Goal: Information Seeking & Learning: Learn about a topic

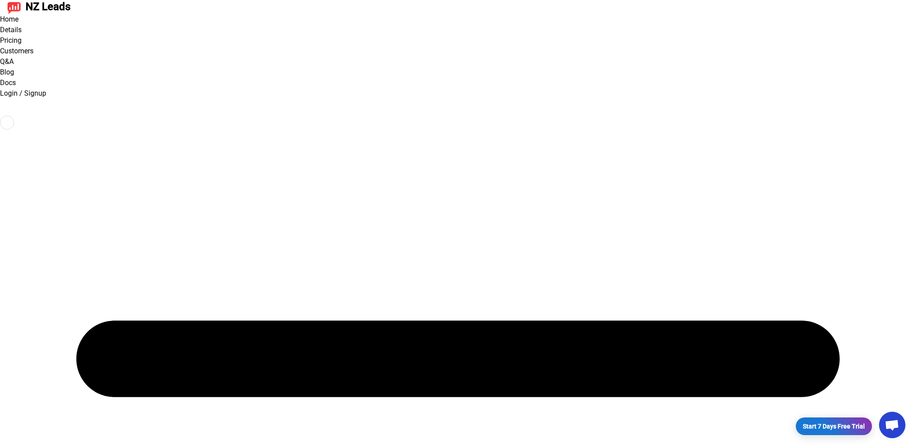
select select "minutes"
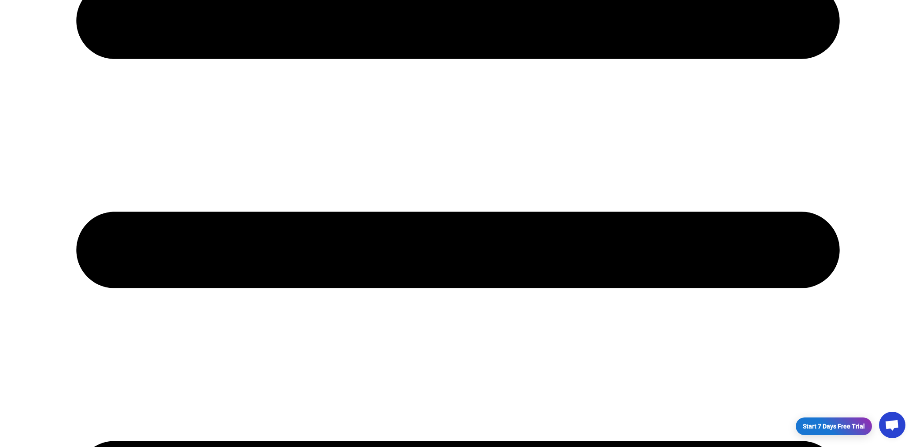
scroll to position [293, 0]
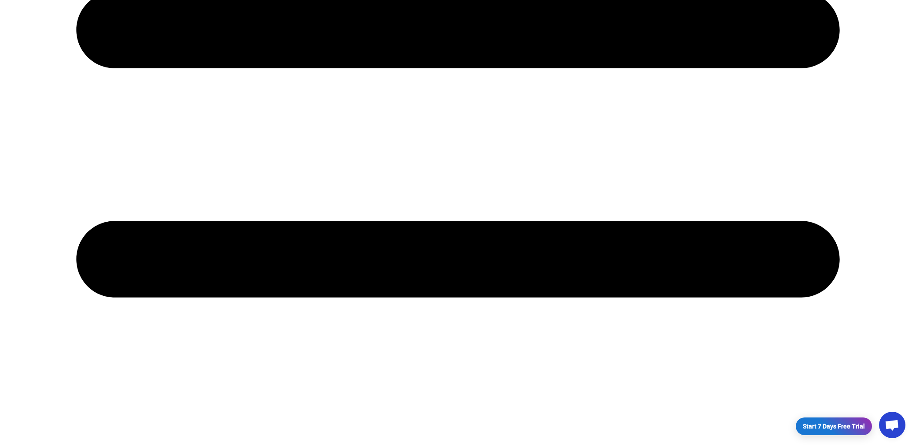
scroll to position [646, 0]
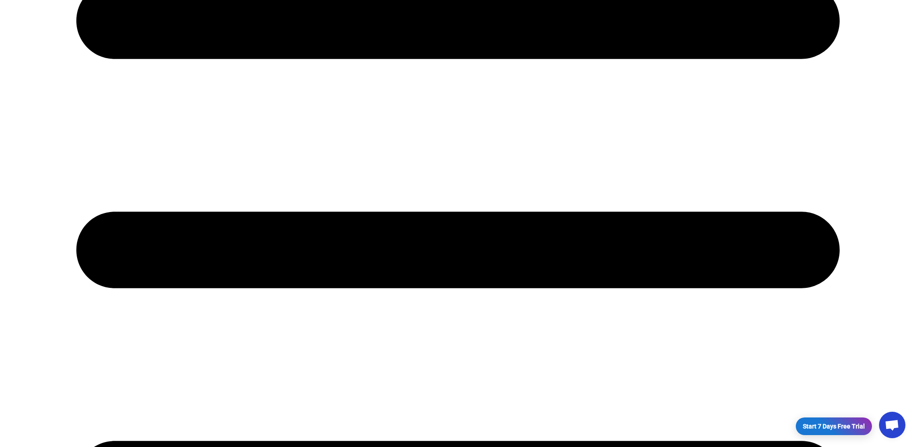
scroll to position [0, 0]
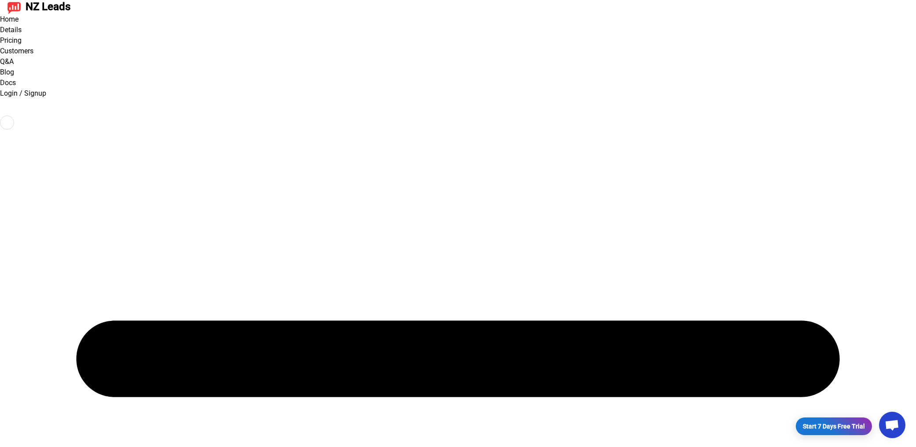
click at [22, 26] on link "Details" at bounding box center [11, 30] width 22 height 8
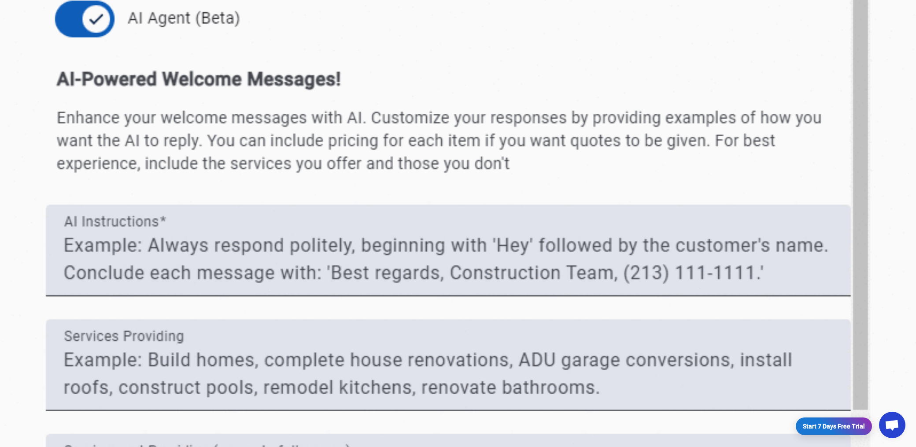
scroll to position [3170, 0]
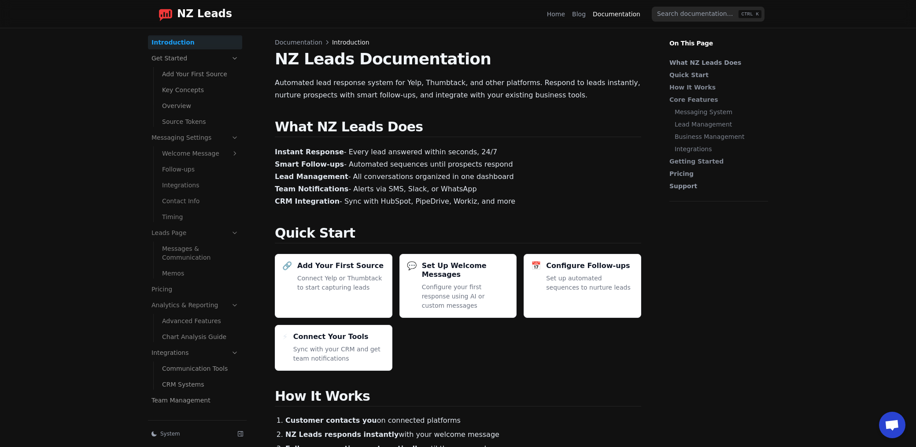
click at [191, 188] on link "Integrations" at bounding box center [201, 185] width 84 height 14
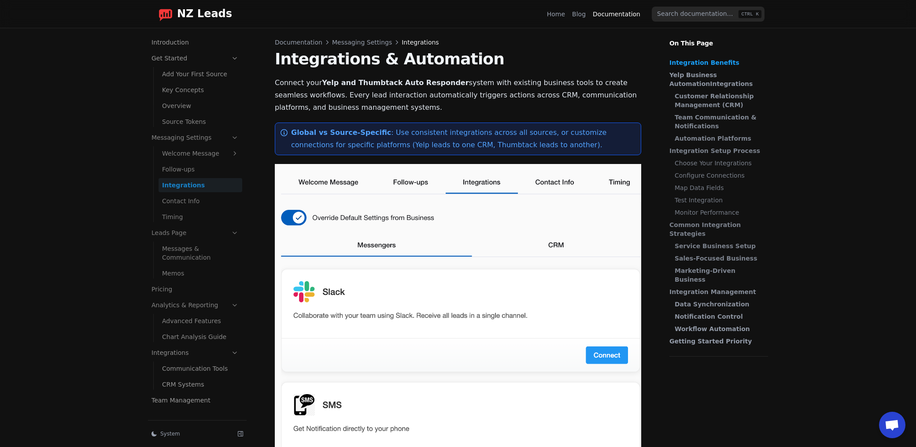
click at [184, 385] on link "CRM Systems" at bounding box center [201, 384] width 84 height 14
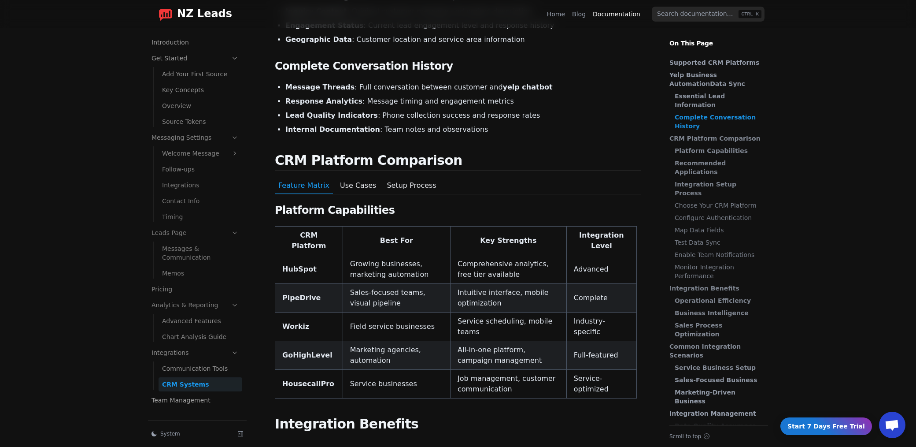
scroll to position [396, 0]
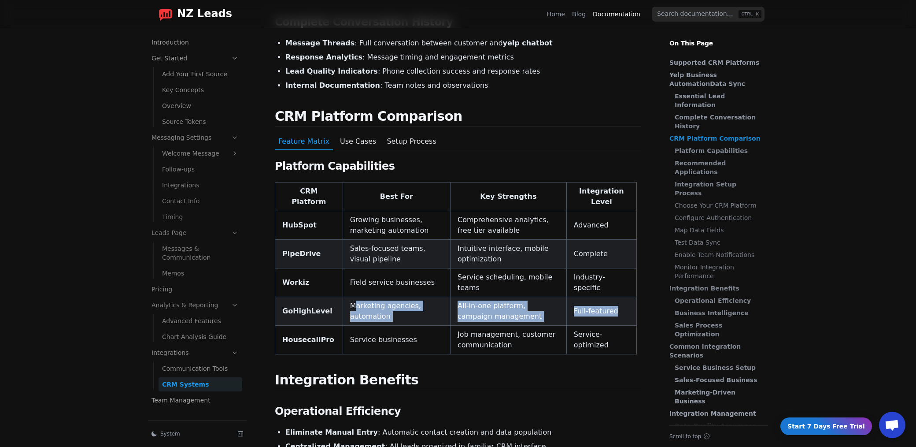
drag, startPoint x: 351, startPoint y: 270, endPoint x: 623, endPoint y: 272, distance: 271.8
click at [623, 297] on tr "GoHighLevel Marketing agencies, automation All-in-one platform, campaign manage…" at bounding box center [456, 311] width 362 height 29
click at [635, 297] on td "Full-featured" at bounding box center [601, 311] width 70 height 29
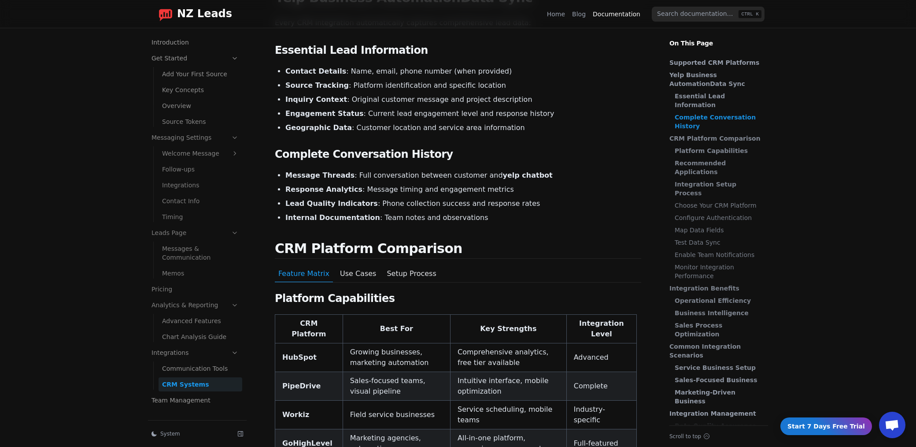
scroll to position [352, 0]
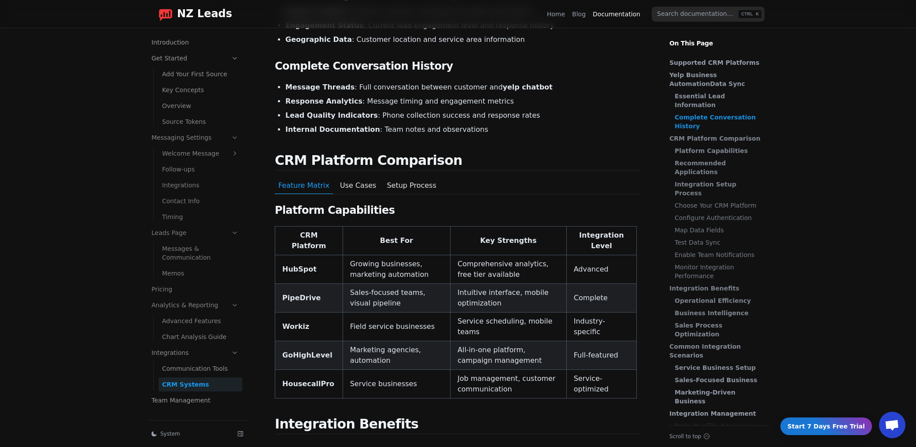
click at [597, 341] on td "Full-featured" at bounding box center [601, 355] width 70 height 29
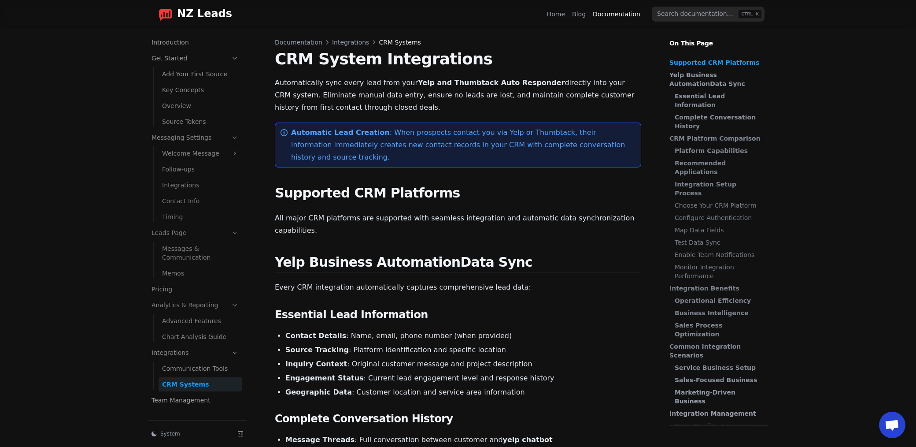
scroll to position [176, 0]
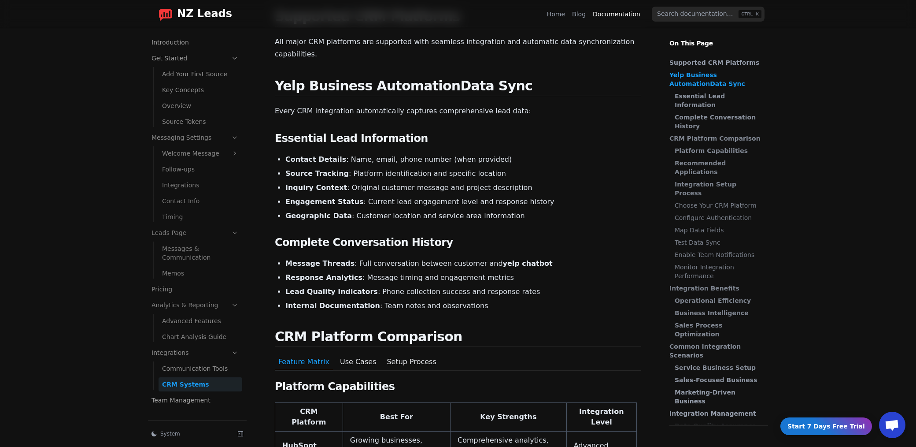
click at [197, 368] on link "Communication Tools" at bounding box center [201, 368] width 84 height 14
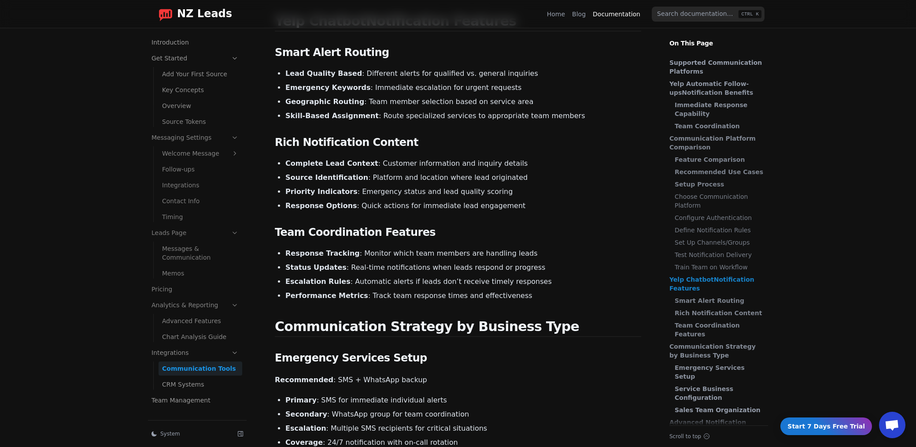
scroll to position [749, 0]
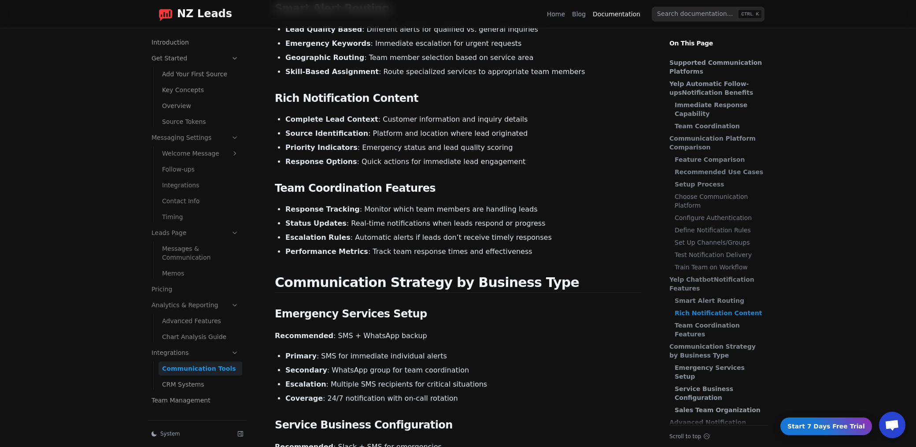
click at [201, 380] on link "CRM Systems" at bounding box center [201, 384] width 84 height 14
